Goal: Communication & Community: Ask a question

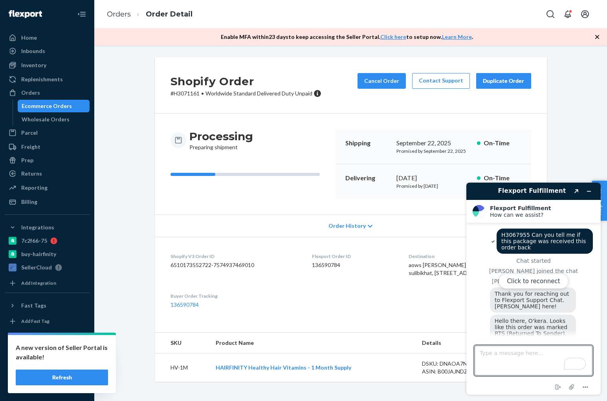
scroll to position [470, 0]
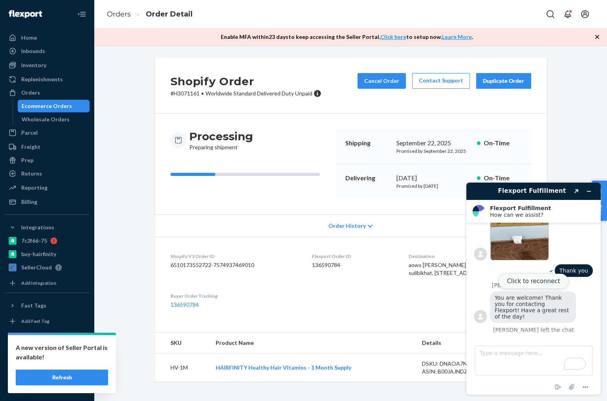
click at [538, 283] on button "Click to reconnect" at bounding box center [534, 281] width 70 height 15
click at [517, 357] on textarea "Type a message here..." at bounding box center [534, 361] width 118 height 30
paste textarea "H3070108"
type textarea "H3070108 Can I get the POD?"
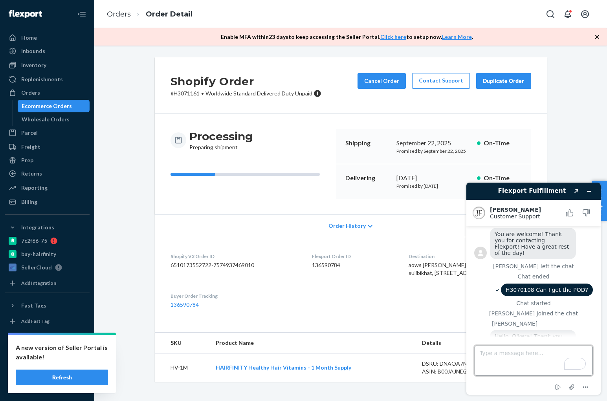
scroll to position [671, 0]
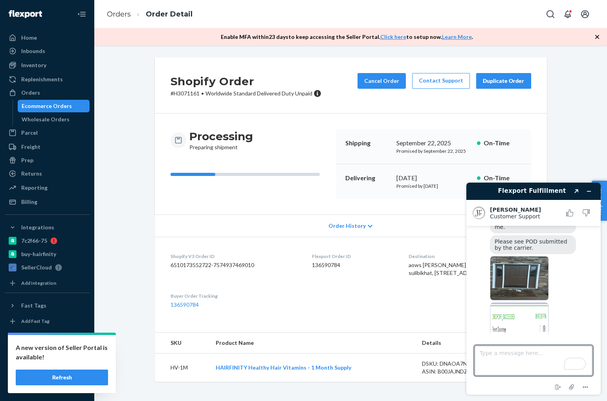
click at [528, 256] on img at bounding box center [519, 278] width 59 height 44
click at [526, 363] on textarea "Type a message here..." at bounding box center [534, 361] width 118 height 30
type textarea "Thank you"
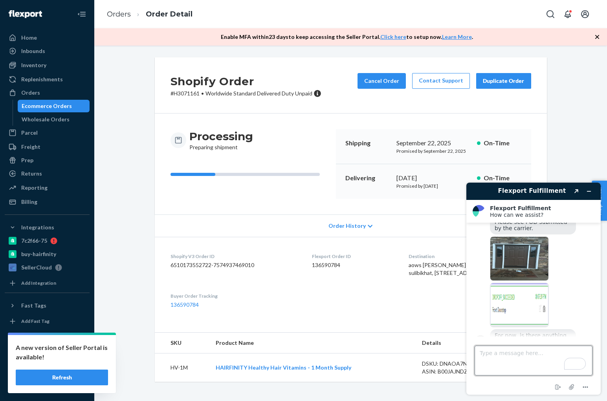
scroll to position [770, 0]
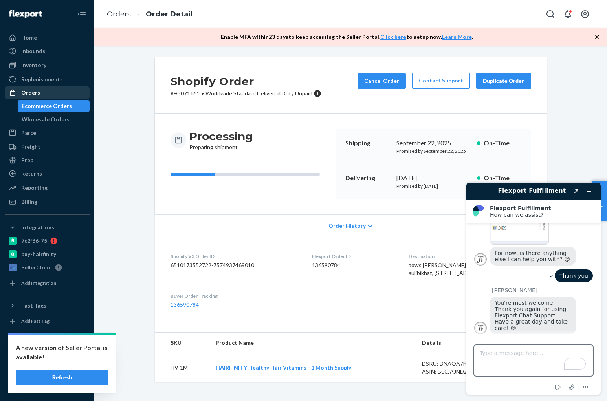
click at [41, 97] on div "Orders" at bounding box center [46, 92] width 83 height 11
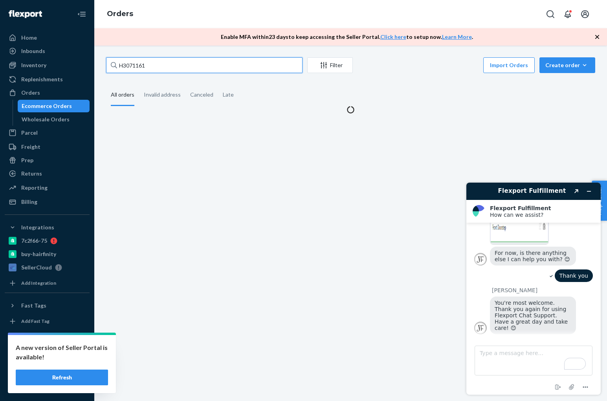
click at [203, 60] on input "H3071161" at bounding box center [204, 65] width 196 height 16
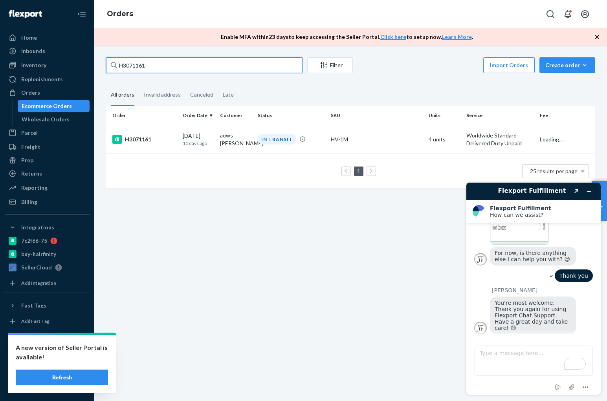
click at [202, 61] on input "H3071161" at bounding box center [204, 65] width 196 height 16
paste input "0618"
type input "H3070618"
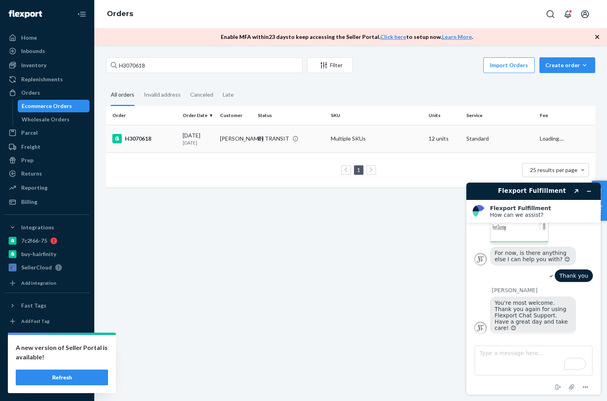
click at [132, 134] on td "H3070618" at bounding box center [142, 138] width 73 height 27
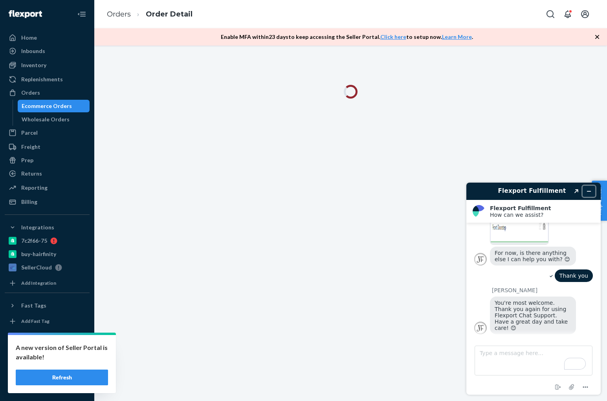
click at [589, 191] on icon "Minimize widget" at bounding box center [589, 191] width 4 height 0
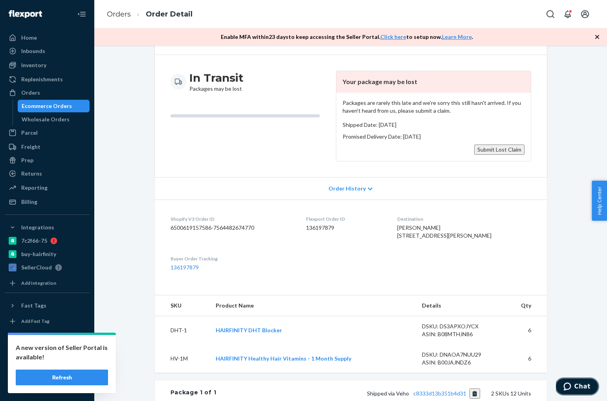
scroll to position [27, 0]
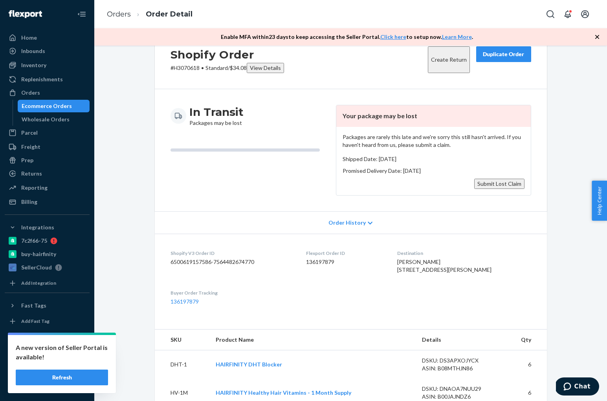
click at [512, 182] on button "Submit Lost Claim" at bounding box center [499, 184] width 50 height 10
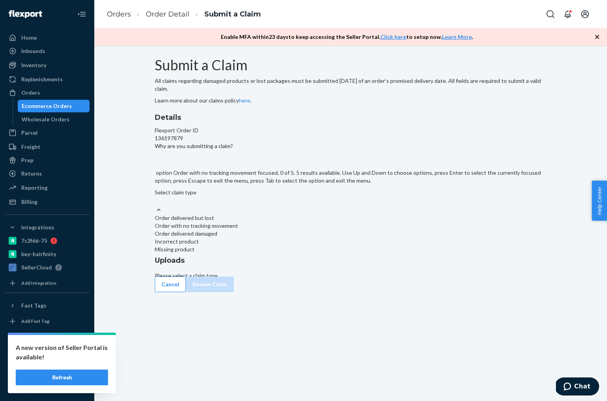
click at [296, 230] on div "Order with no tracking movement" at bounding box center [351, 226] width 392 height 8
click at [156, 205] on input "Why are you submitting a claim? option Order with no tracking movement focused,…" at bounding box center [155, 201] width 1 height 8
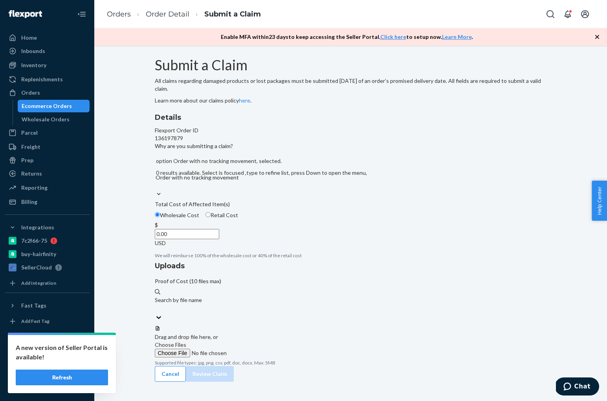
click at [238, 218] on span "Retail Cost" at bounding box center [224, 215] width 27 height 7
click at [211, 217] on input "Retail Cost" at bounding box center [207, 214] width 5 height 5
radio input "true"
radio input "false"
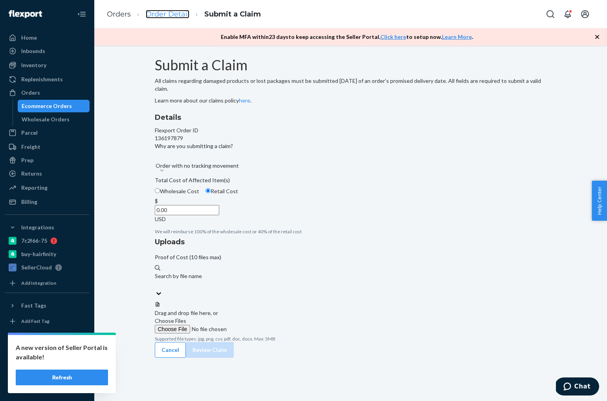
click at [164, 15] on link "Order Detail" at bounding box center [168, 14] width 44 height 9
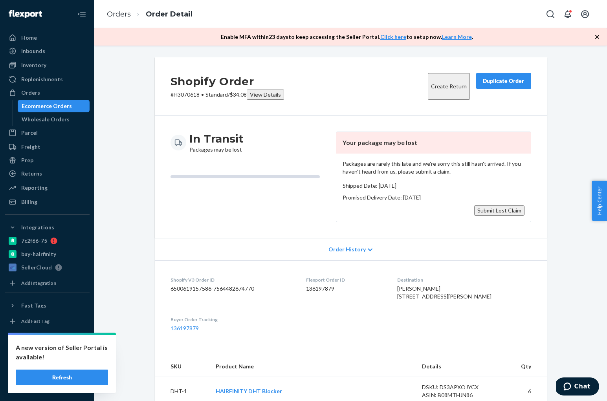
click at [493, 206] on button "Submit Lost Claim" at bounding box center [499, 210] width 50 height 10
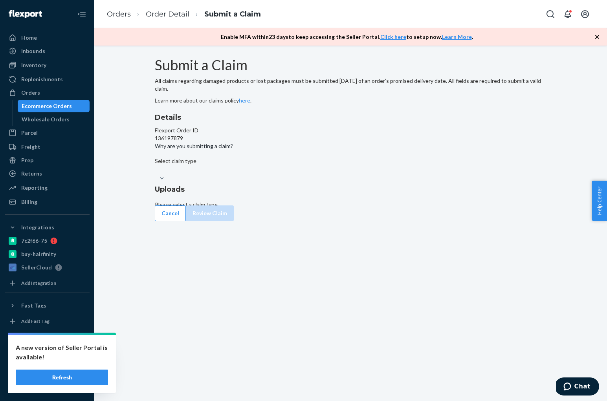
click at [301, 182] on div "Select claim type" at bounding box center [351, 169] width 392 height 25
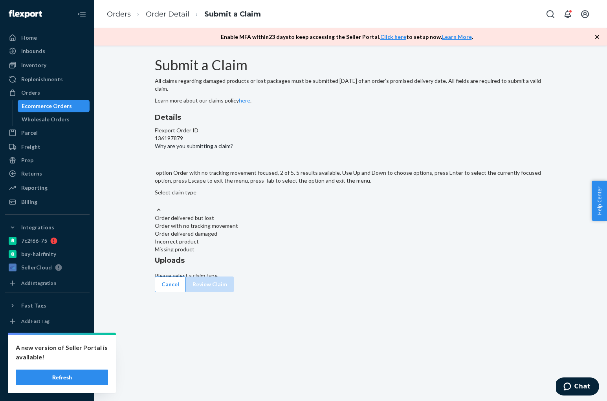
click at [284, 230] on div "Order with no tracking movement" at bounding box center [351, 226] width 392 height 8
click at [156, 205] on input "Why are you submitting a claim? option Order with no tracking movement focused,…" at bounding box center [155, 201] width 1 height 8
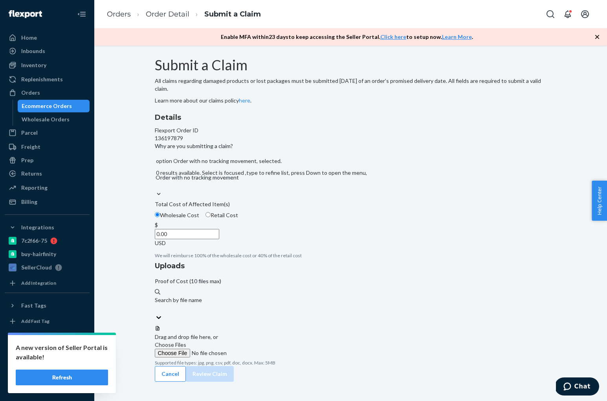
click at [211, 217] on input "Retail Cost" at bounding box center [207, 214] width 5 height 5
radio input "true"
radio input "false"
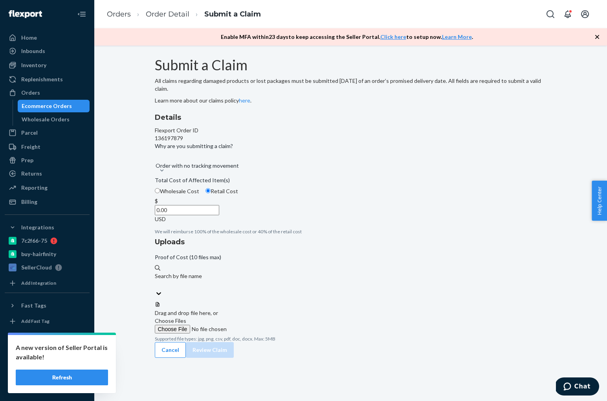
click at [219, 215] on input "0.00" at bounding box center [187, 210] width 64 height 10
type input "315.35"
click at [519, 174] on div "Submit a Claim All claims regarding damaged products or lost packages must be s…" at bounding box center [351, 201] width 392 height 288
click at [234, 350] on button "Review Claim" at bounding box center [210, 358] width 48 height 16
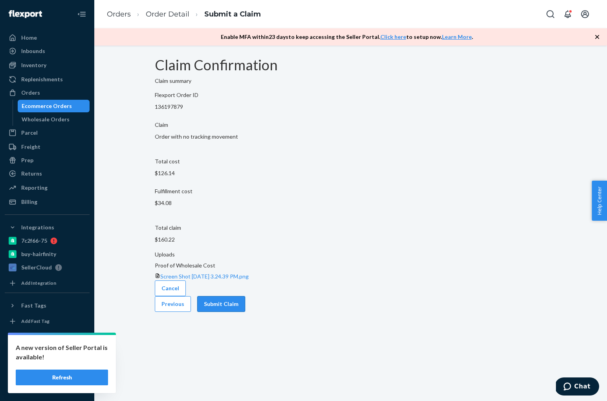
click at [245, 302] on button "Submit Claim" at bounding box center [221, 304] width 48 height 16
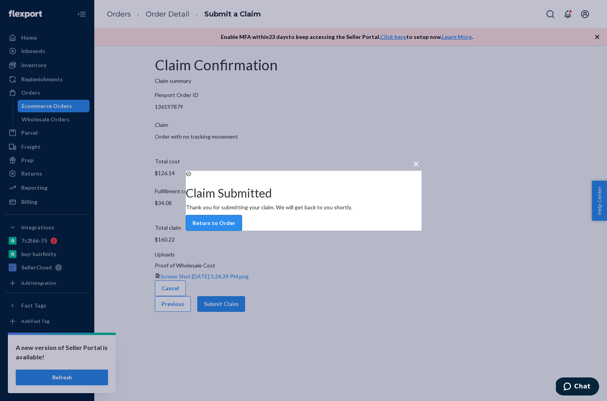
click at [242, 231] on button "Return to Order" at bounding box center [214, 223] width 56 height 16
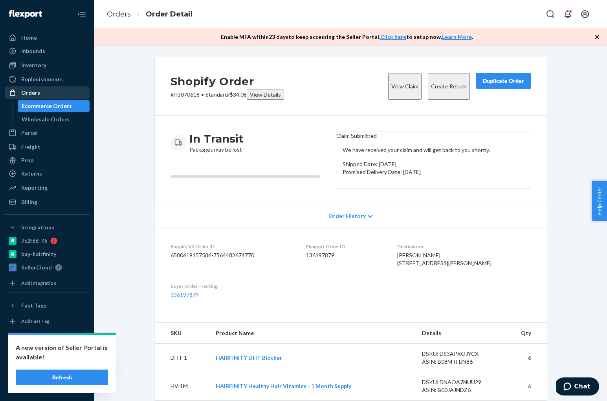
click at [60, 93] on div "Orders" at bounding box center [46, 92] width 83 height 11
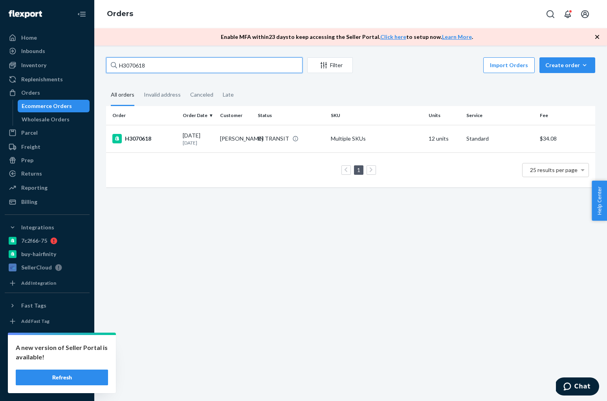
click at [158, 67] on input "H3070618" at bounding box center [204, 65] width 196 height 16
paste input "RJ6RO0YSGL"
type input "RJ6RO0YSGL"
click at [132, 137] on div "RJ6RO0YSGL" at bounding box center [144, 138] width 64 height 9
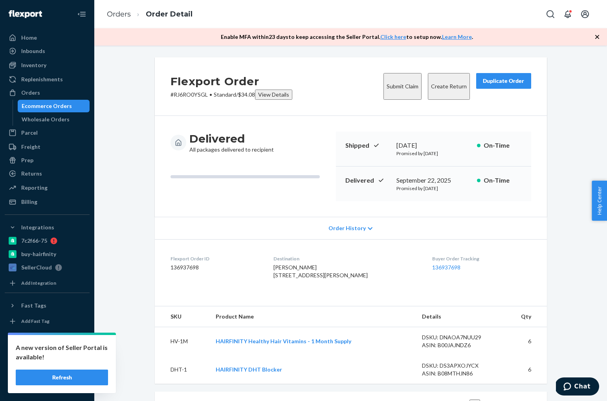
click at [385, 84] on button "Submit Claim" at bounding box center [402, 86] width 38 height 27
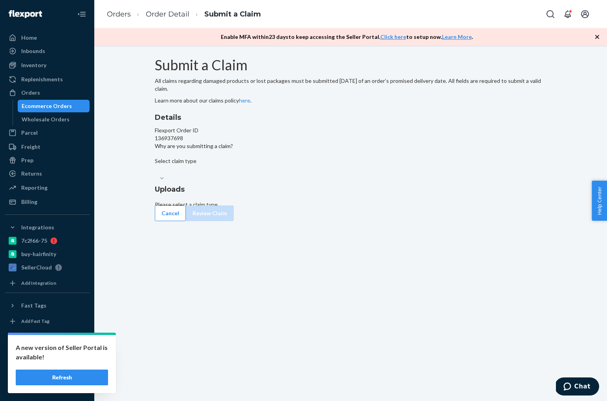
click at [169, 182] on div at bounding box center [162, 178] width 14 height 8
click at [156, 174] on input "Why are you submitting a claim? Select claim type" at bounding box center [155, 170] width 1 height 8
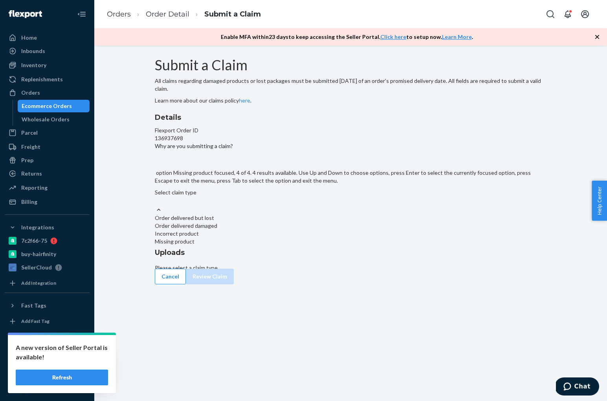
click at [286, 246] on div "Missing product" at bounding box center [351, 242] width 392 height 8
click at [156, 205] on input "Why are you submitting a claim? option Missing product focused, 4 of 4. 4 resul…" at bounding box center [155, 201] width 1 height 8
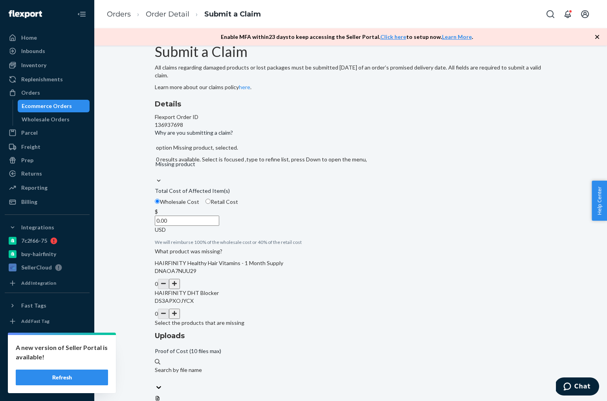
scroll to position [14, 0]
click at [180, 318] on button "button" at bounding box center [174, 313] width 11 height 10
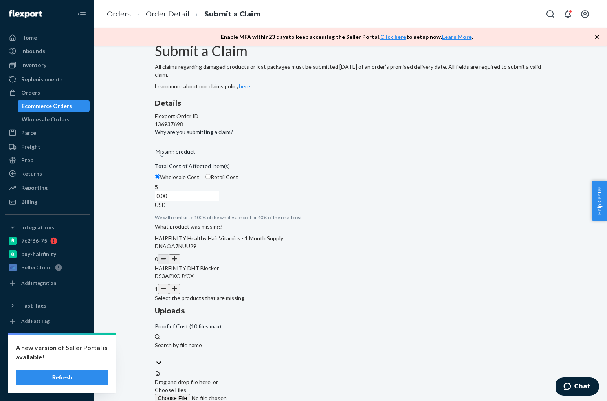
click at [219, 201] on input "0.00" at bounding box center [187, 196] width 64 height 10
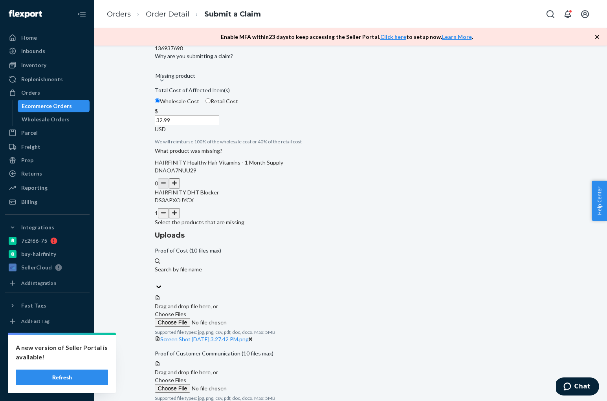
scroll to position [111, 0]
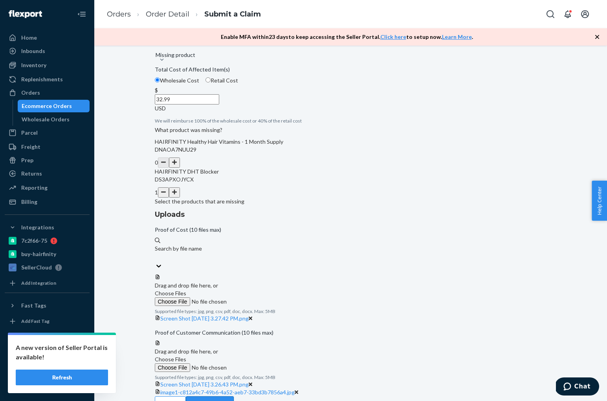
type input "32.99"
click at [234, 396] on button "Review Claim" at bounding box center [210, 404] width 48 height 16
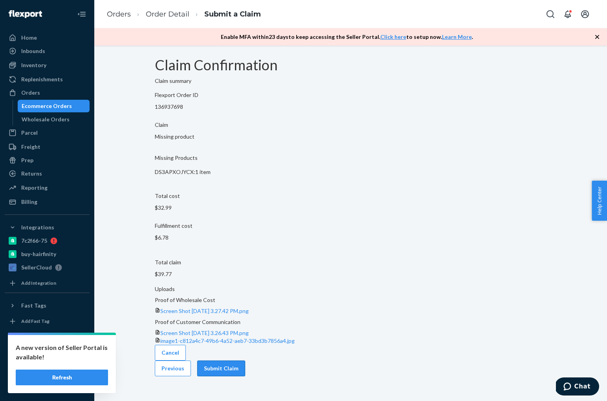
click at [245, 361] on button "Submit Claim" at bounding box center [221, 369] width 48 height 16
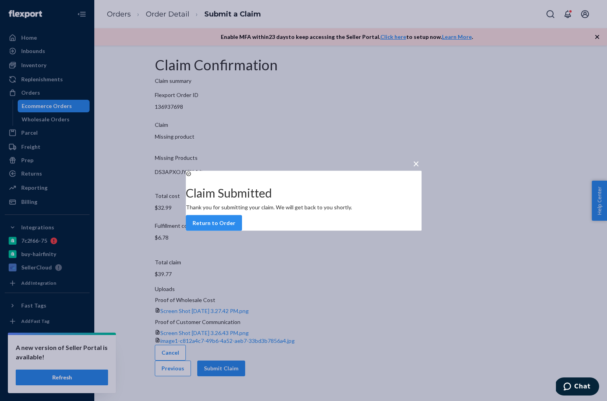
click at [242, 231] on button "Return to Order" at bounding box center [214, 223] width 56 height 16
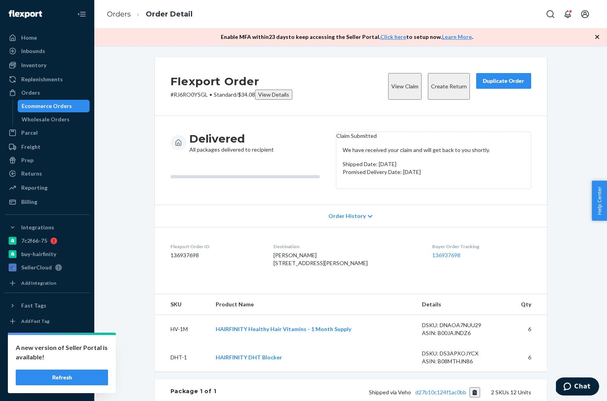
scroll to position [25, 0]
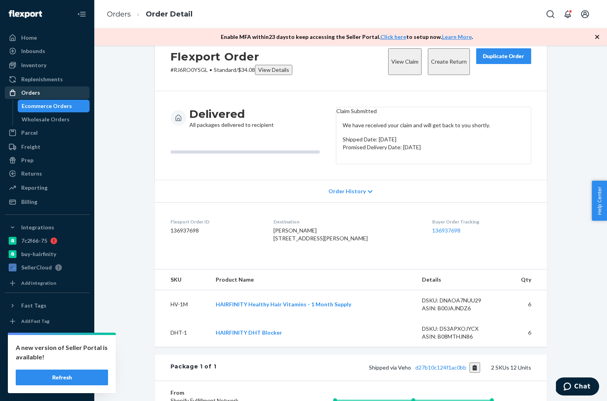
click at [60, 97] on div "Orders" at bounding box center [46, 92] width 83 height 11
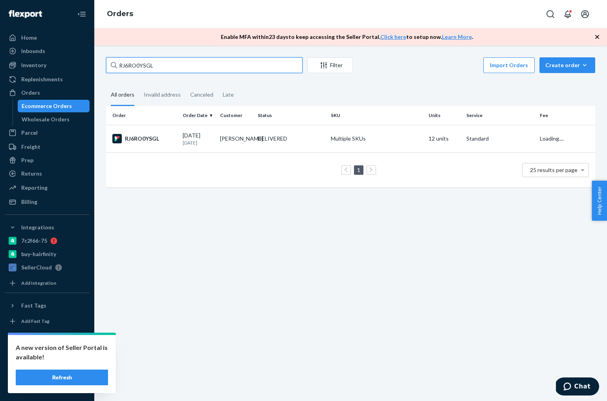
click at [167, 63] on input "RJ6RO0YSGL" at bounding box center [204, 65] width 196 height 16
paste input "H3069901"
type input "H3069901"
click at [134, 137] on div "H3069901" at bounding box center [144, 138] width 64 height 9
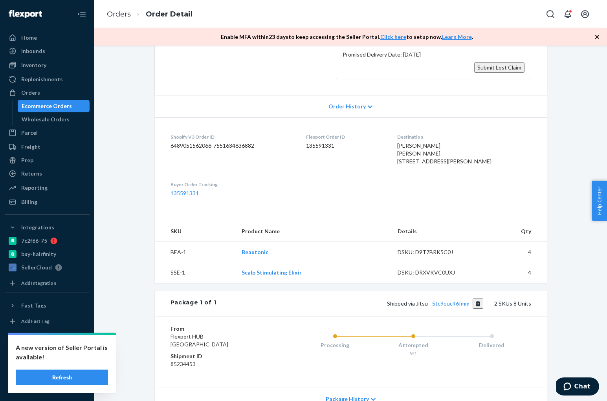
scroll to position [146, 0]
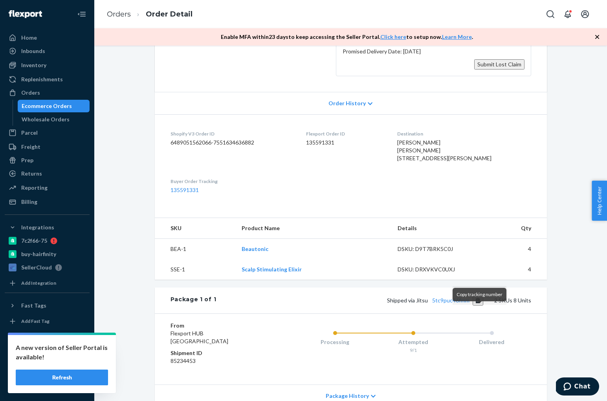
click at [479, 306] on button "Copy tracking number" at bounding box center [478, 300] width 11 height 10
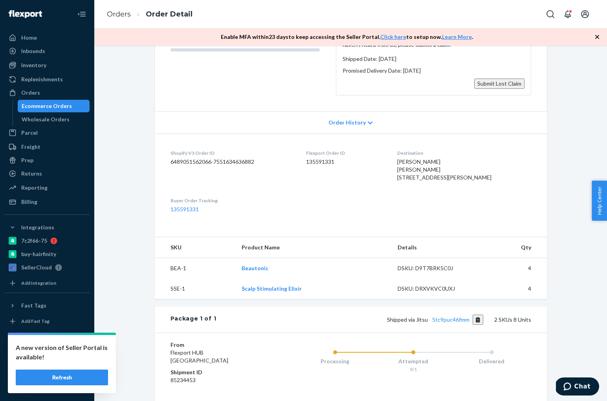
scroll to position [130, 0]
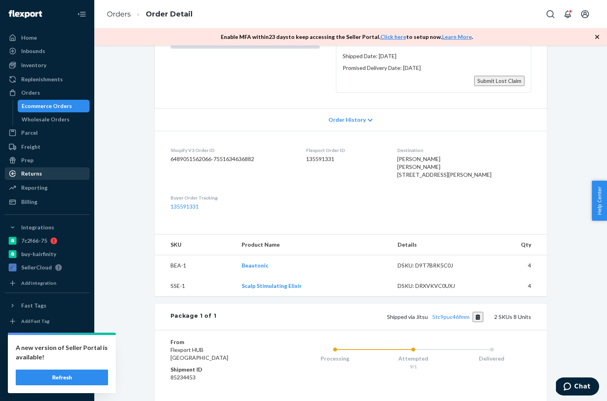
click at [52, 172] on div "Returns" at bounding box center [46, 173] width 83 height 11
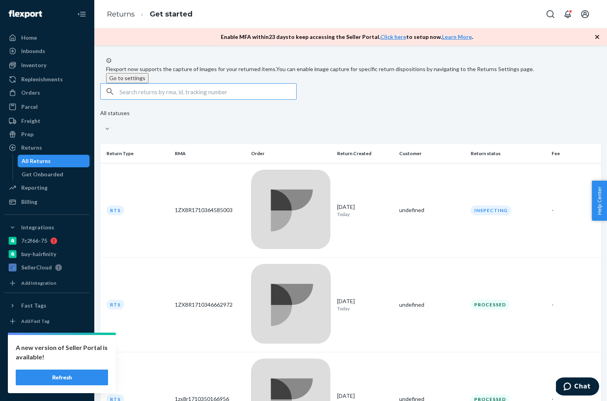
click at [192, 99] on input "text" at bounding box center [207, 92] width 177 height 16
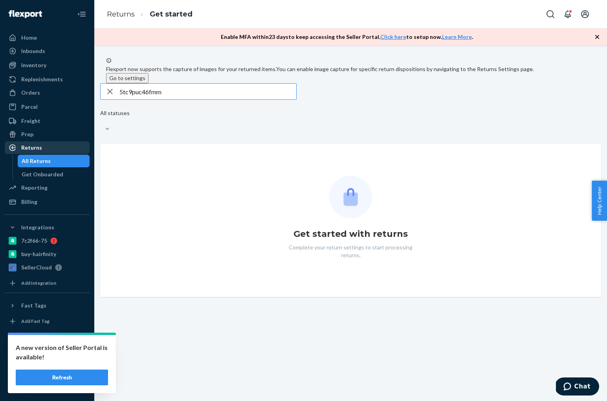
type input "5tc9puc46fmm"
click at [73, 146] on div "Returns" at bounding box center [46, 147] width 83 height 11
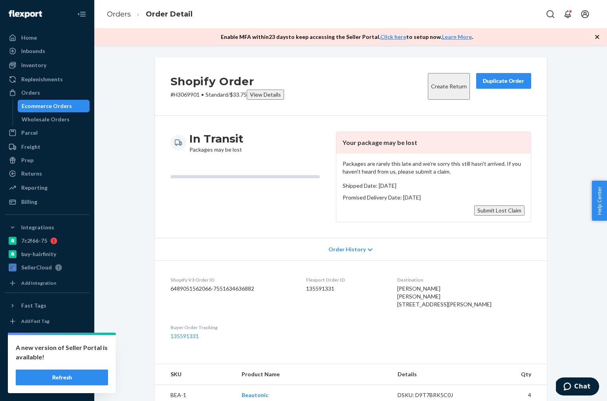
click at [488, 207] on button "Submit Lost Claim" at bounding box center [499, 210] width 50 height 10
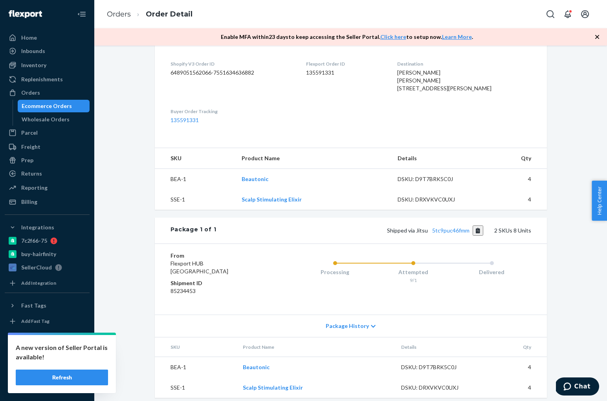
scroll to position [233, 0]
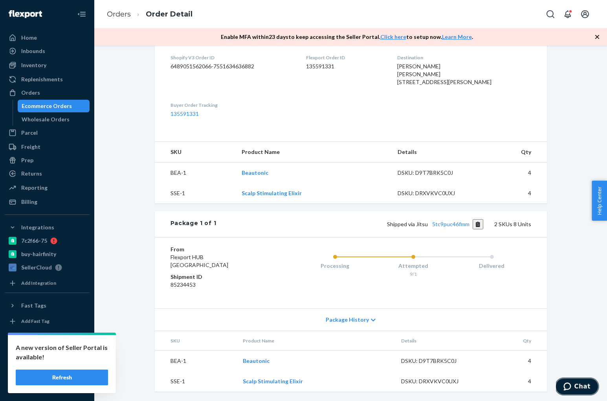
click at [585, 386] on span "Chat" at bounding box center [582, 386] width 16 height 7
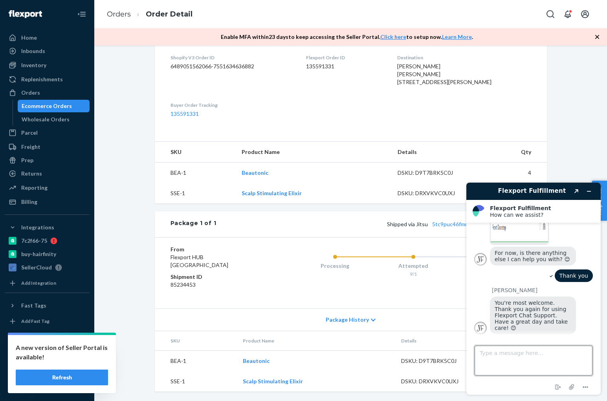
click at [528, 361] on textarea "Type a message here..." at bounding box center [534, 361] width 118 height 30
type textarea "5tc9puc46fmm"
drag, startPoint x: 521, startPoint y: 343, endPoint x: 511, endPoint y: 349, distance: 11.8
click at [510, 348] on div "Type a message here... 5tc9puc46fmm" at bounding box center [534, 359] width 118 height 33
drag, startPoint x: 530, startPoint y: 354, endPoint x: 447, endPoint y: 347, distance: 82.4
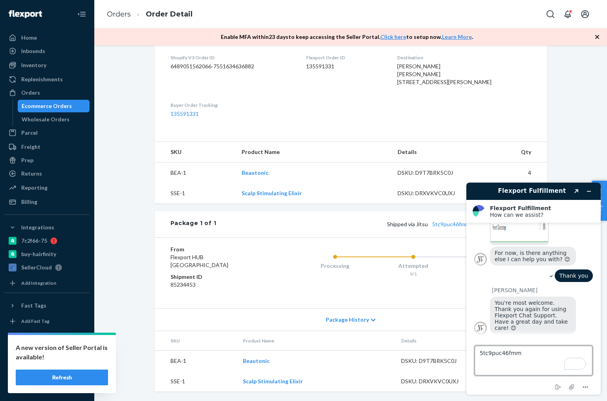
click at [460, 347] on html "Flexport Fulfillment Created with Sketch. Flexport Fulfillment How can we assis…" at bounding box center [533, 288] width 147 height 225
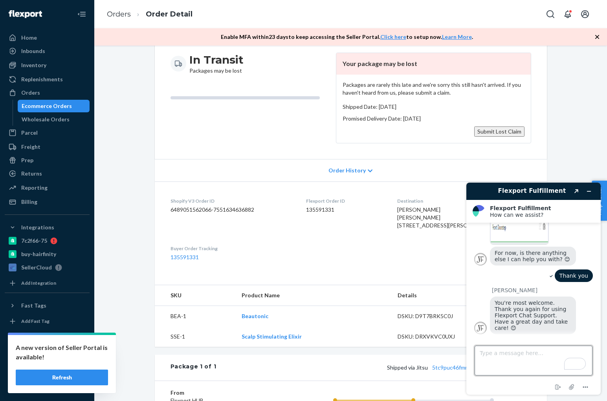
scroll to position [0, 0]
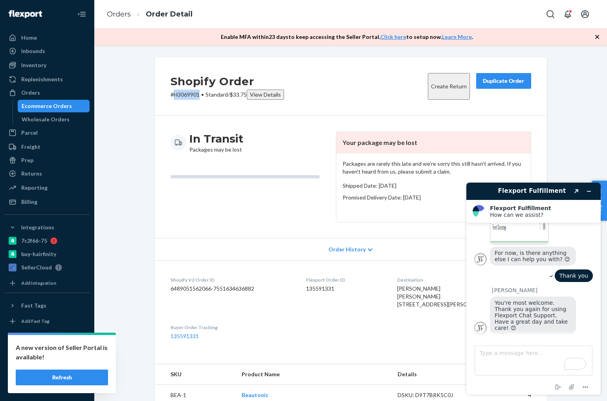
drag, startPoint x: 200, startPoint y: 94, endPoint x: 175, endPoint y: 93, distance: 25.2
click at [175, 93] on p "# H3069901 • Standard / $33.75 View Details" at bounding box center [227, 95] width 114 height 10
copy p "H3069901"
click at [512, 354] on textarea "Type a message here..." at bounding box center [534, 361] width 118 height 30
paste textarea "H3069901"
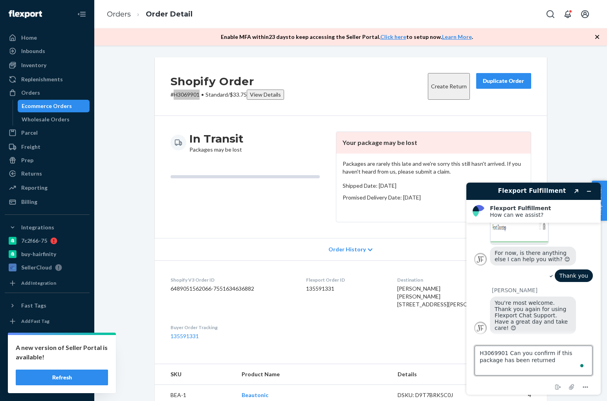
type textarea "H3069901 Can you confirm if this package has been returned?"
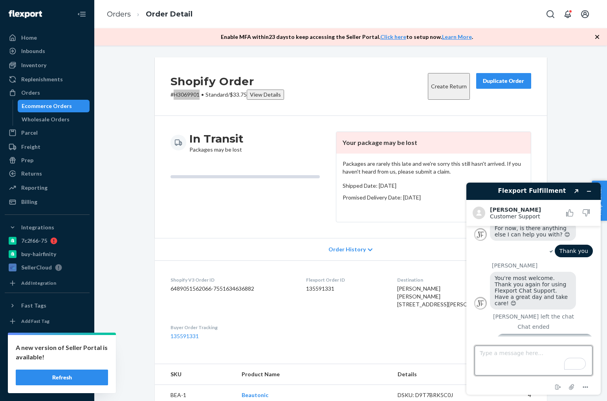
scroll to position [837, 0]
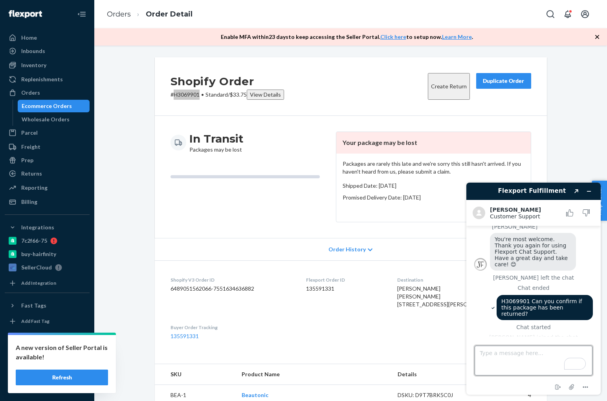
click at [539, 361] on textarea "Type a message here..." at bounding box center [534, 361] width 118 height 30
drag, startPoint x: 574, startPoint y: 267, endPoint x: 499, endPoint y: 260, distance: 76.1
click at [499, 295] on div "H3069901 Can you confirm if this package has been returned?" at bounding box center [545, 307] width 96 height 25
copy span "H3069901 Can you confirm if this package has been returned?"
click at [516, 370] on textarea "Type a message here..." at bounding box center [534, 361] width 118 height 30
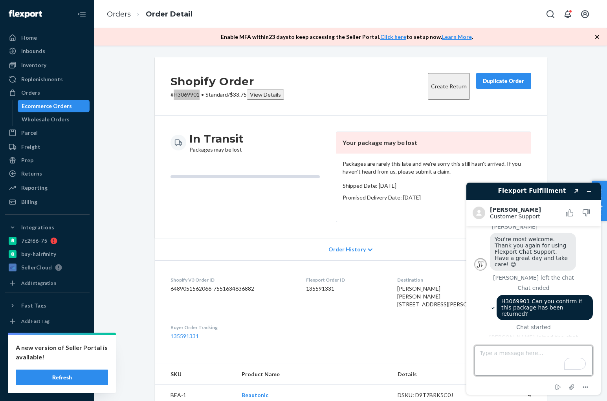
paste textarea "H3069901 Can you confirm if this package has been returned?"
type textarea "H3069901 Can you confirm if this package has been returned?"
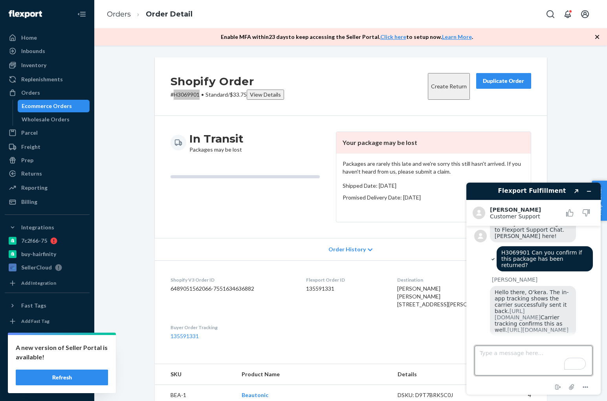
scroll to position [1052, 0]
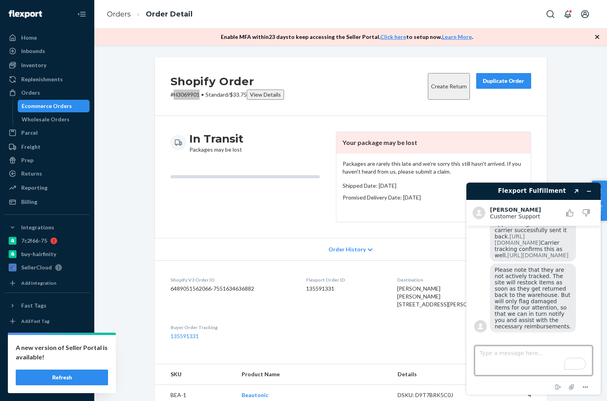
click at [512, 358] on textarea "Type a message here..." at bounding box center [534, 361] width 118 height 30
type textarea "So it has not been received?"
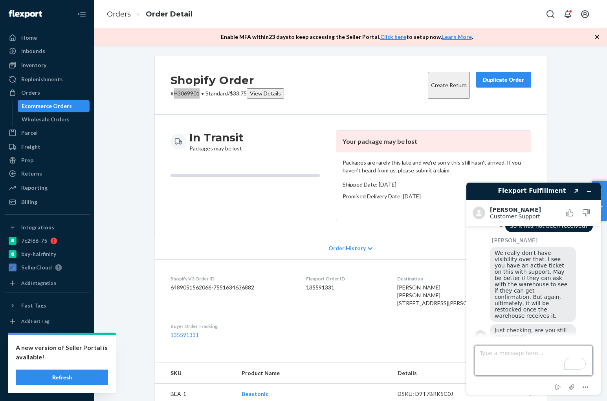
scroll to position [1174, 0]
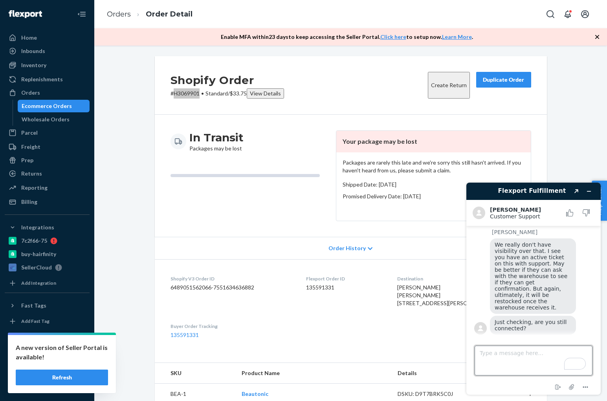
click at [502, 361] on textarea "Type a message here..." at bounding box center [534, 361] width 118 height 30
type textarea "C"
type textarea "How do I check with the warehouse?"
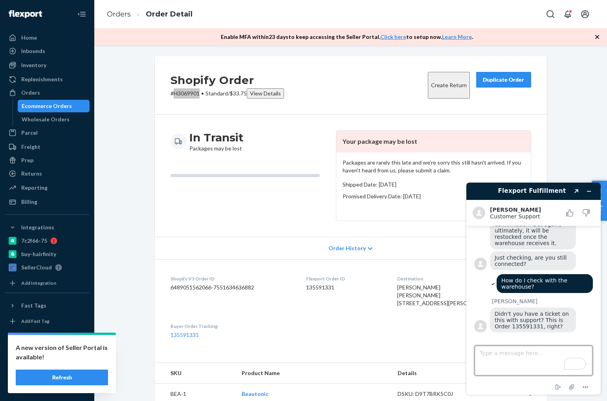
scroll to position [1236, 0]
